Goal: Book appointment/travel/reservation

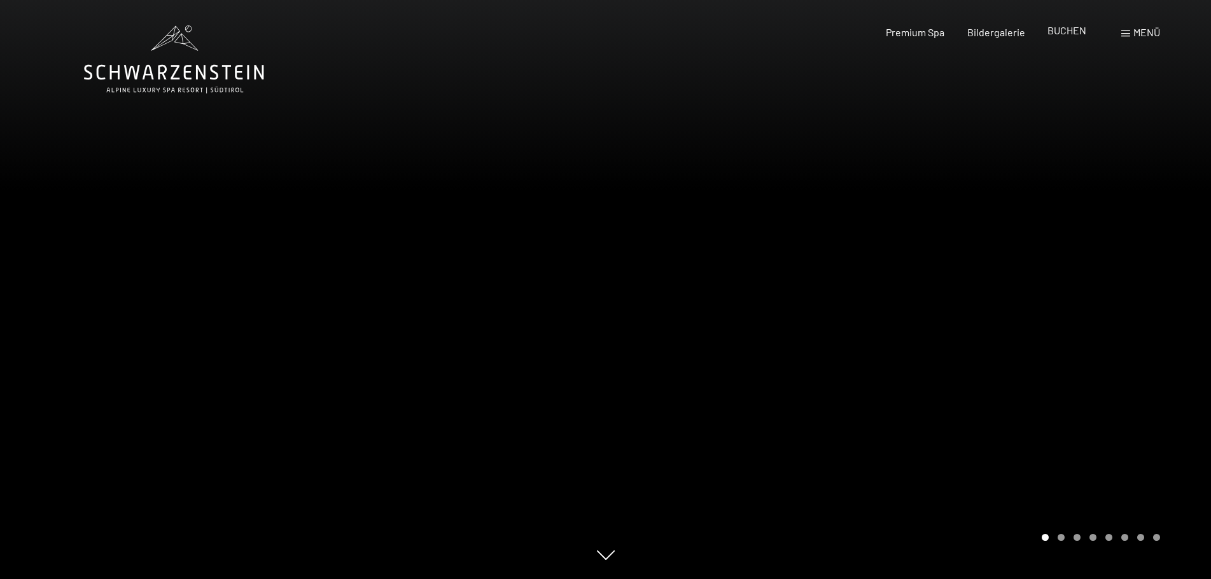
click at [1068, 32] on span "BUCHEN" at bounding box center [1066, 30] width 39 height 12
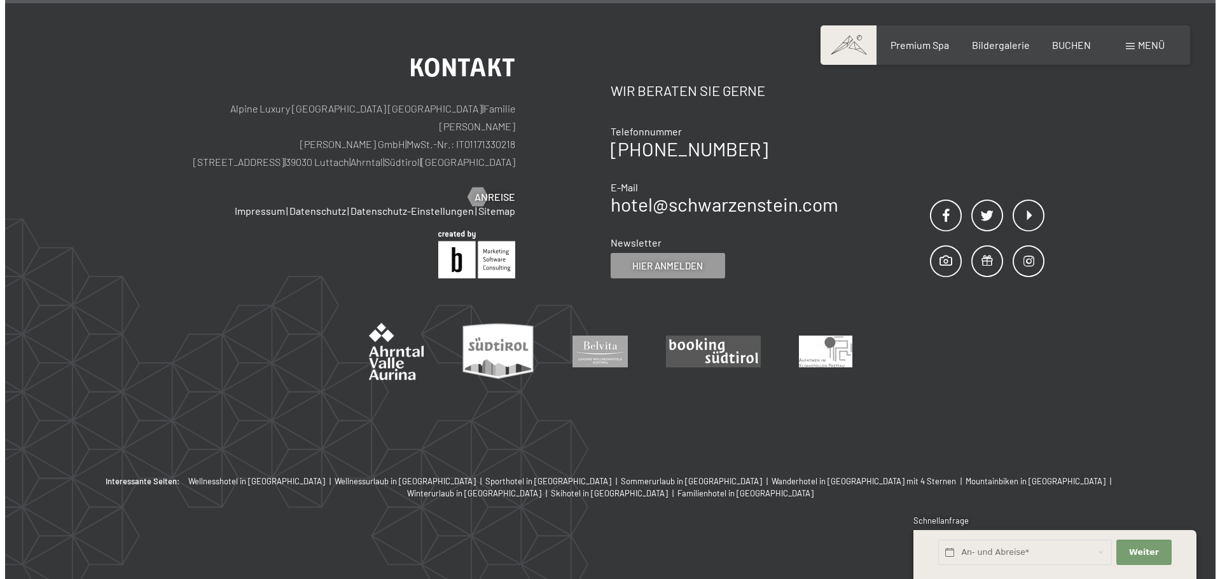
scroll to position [4363, 0]
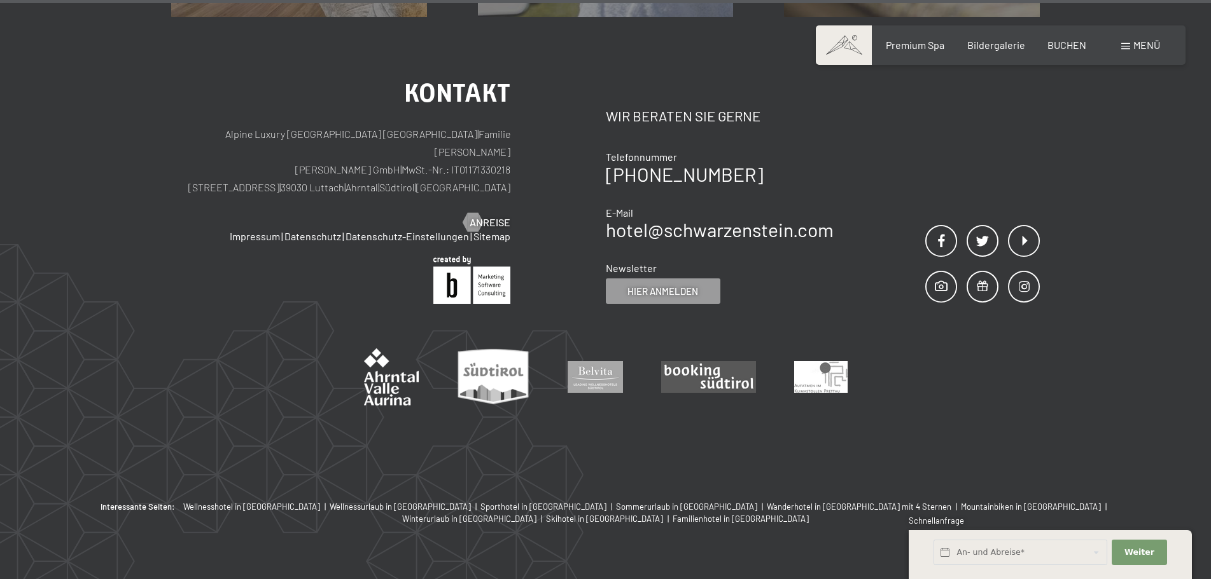
click at [1128, 41] on div "Menü" at bounding box center [1140, 45] width 39 height 14
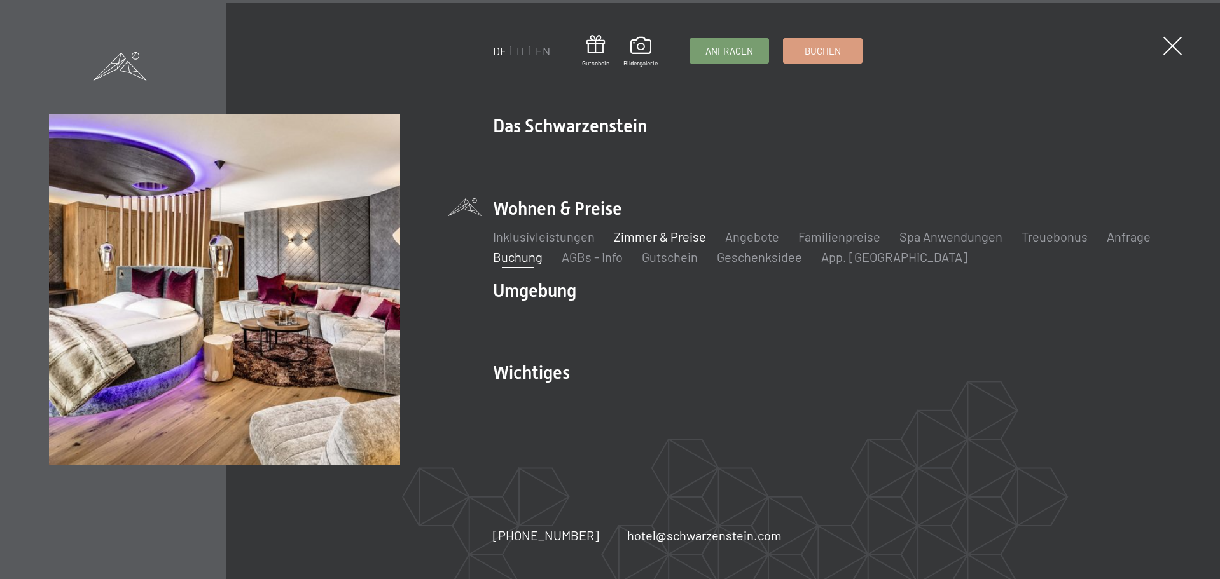
click at [680, 240] on link "Zimmer & Preise" at bounding box center [660, 236] width 92 height 15
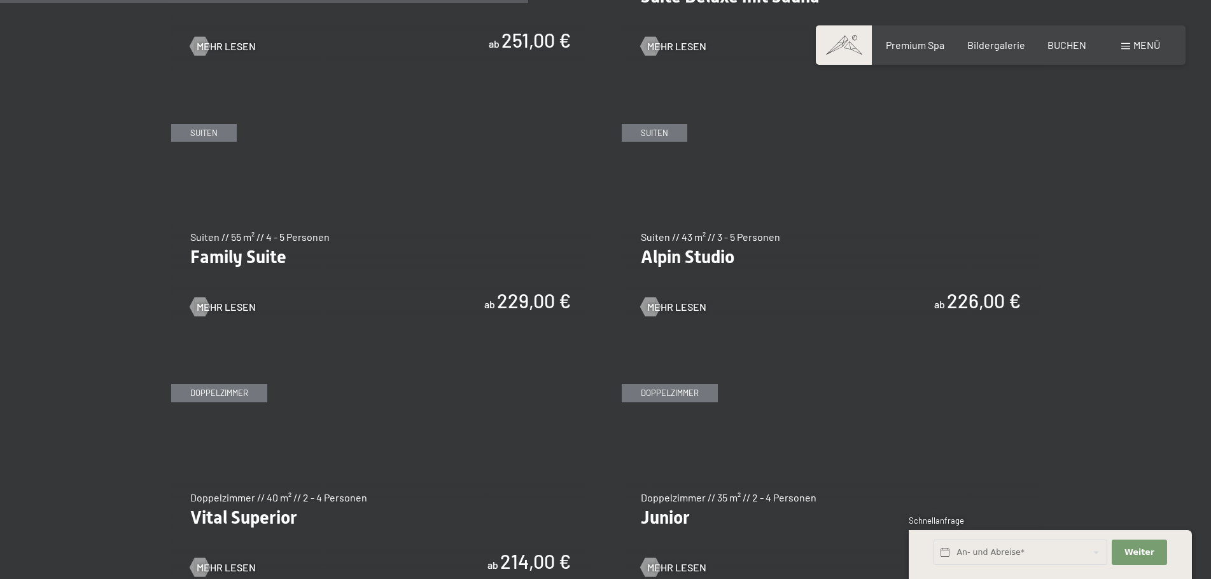
scroll to position [1272, 0]
